Goal: Use online tool/utility: Utilize a website feature to perform a specific function

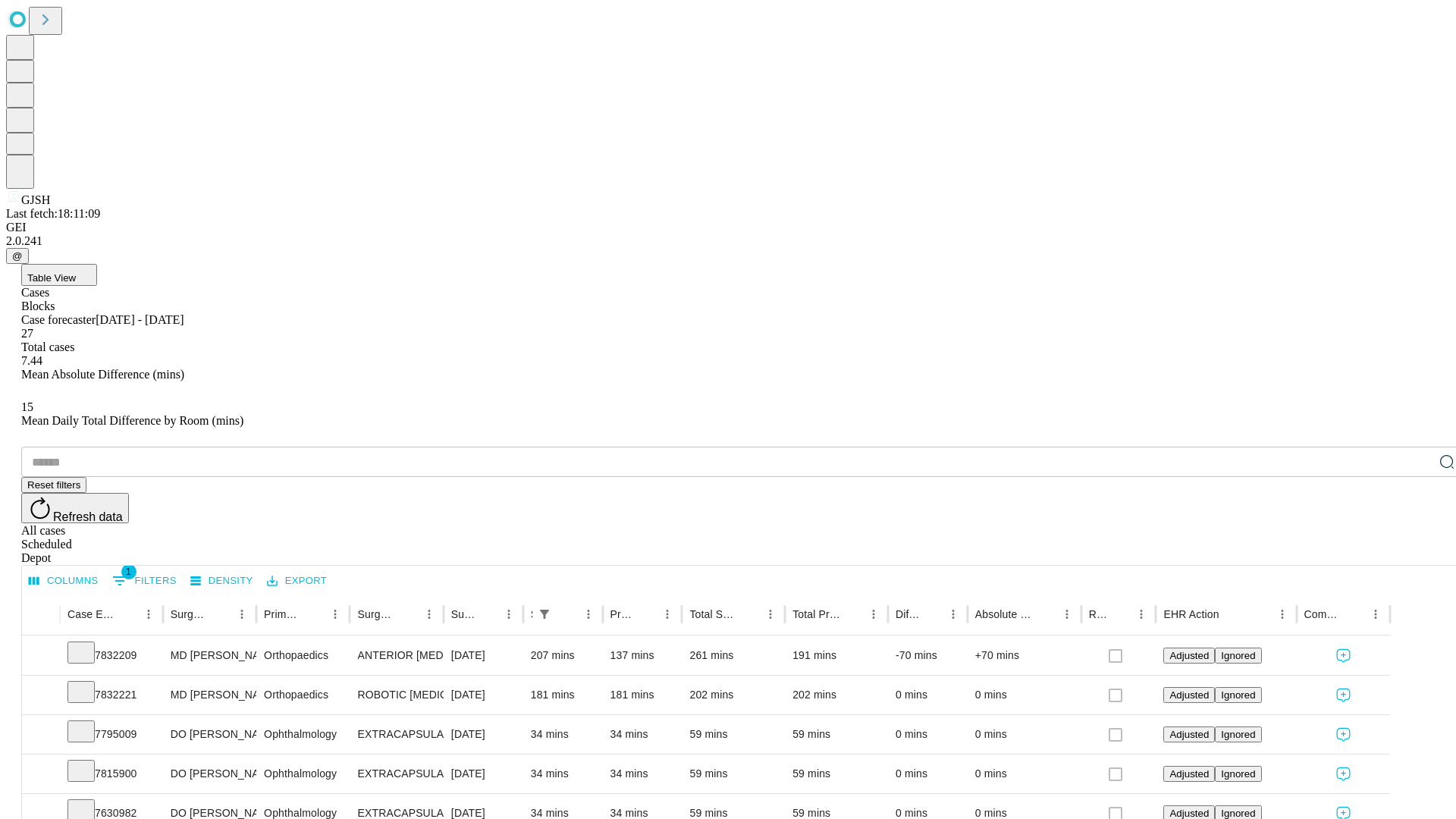
click at [76, 272] on span "Table View" at bounding box center [52, 278] width 49 height 12
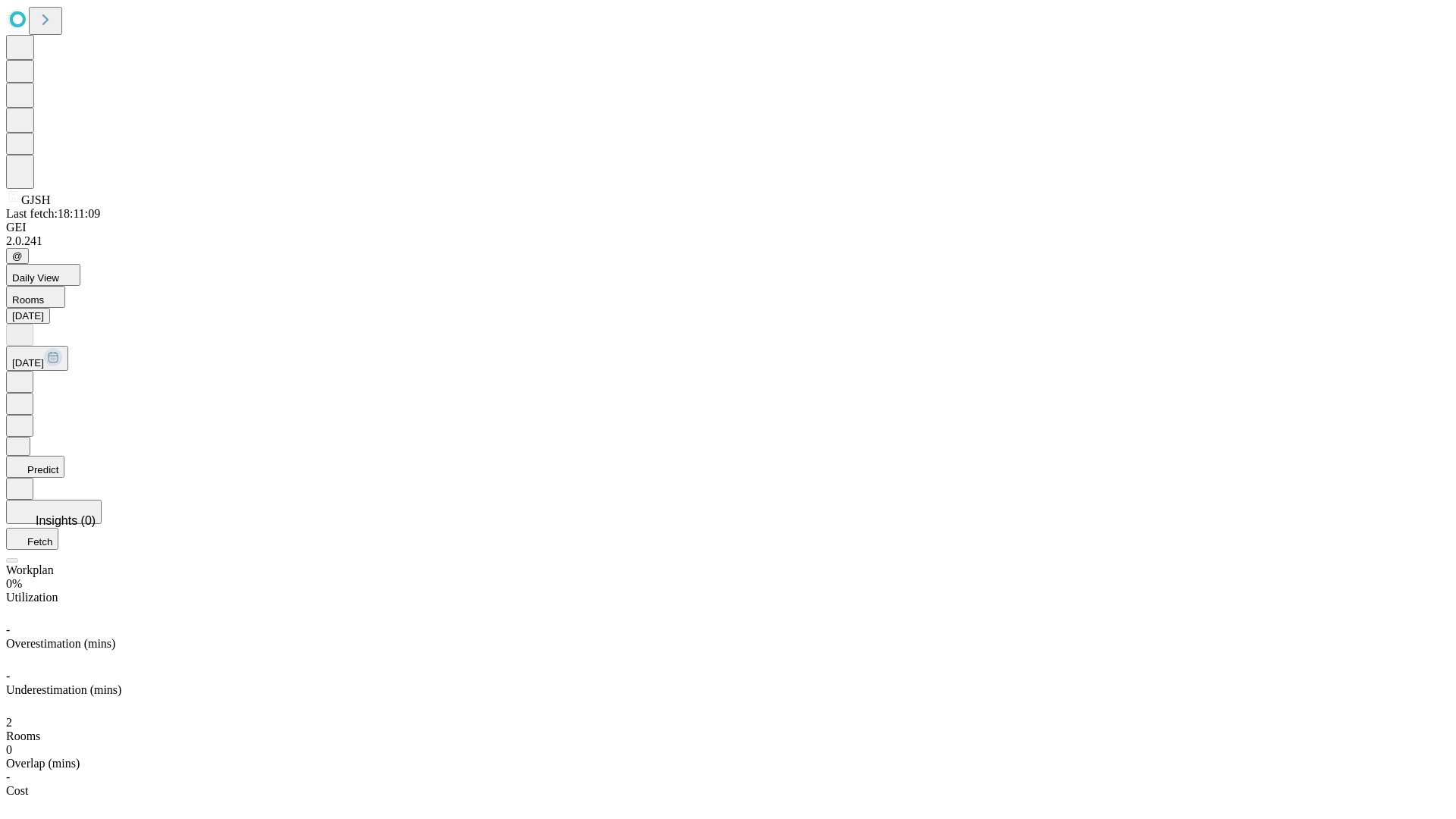
click at [64, 456] on button "Predict" at bounding box center [35, 467] width 59 height 22
